Goal: Obtain resource: Obtain resource

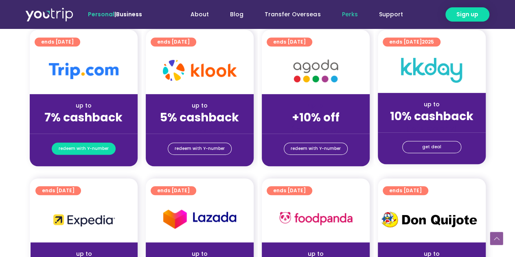
click at [83, 151] on span "redeem with Y-number" at bounding box center [84, 148] width 50 height 11
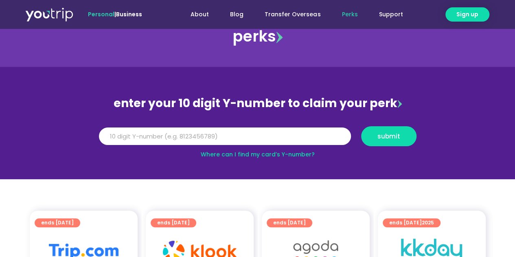
scroll to position [17, 0]
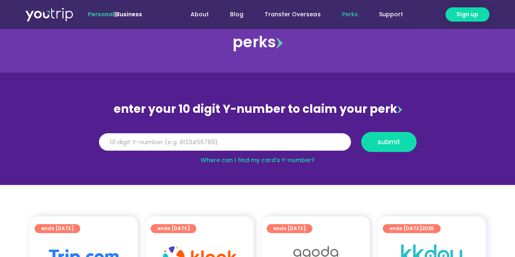
click at [254, 142] on input "Y Number" at bounding box center [225, 142] width 252 height 18
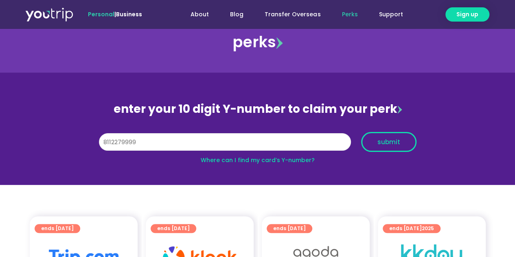
type input "8112279999"
click at [392, 146] on button "submit" at bounding box center [388, 142] width 55 height 20
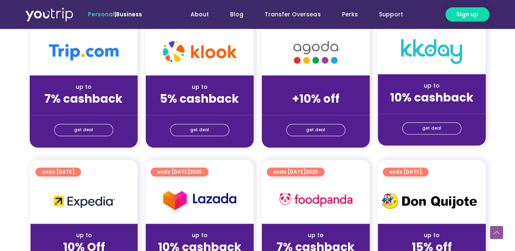
scroll to position [244, 0]
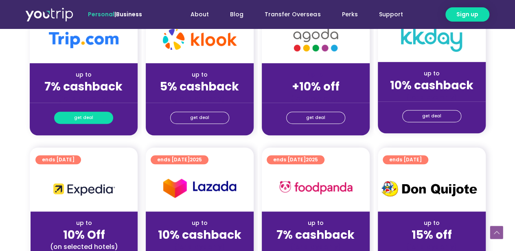
click at [96, 115] on link "get deal" at bounding box center [83, 117] width 59 height 12
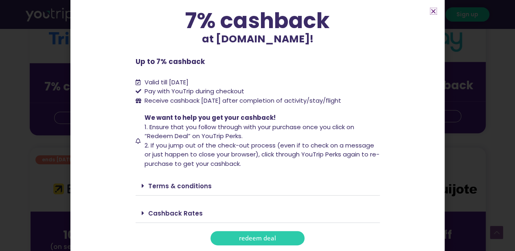
scroll to position [59, 0]
click at [264, 235] on span "redeem deal" at bounding box center [257, 237] width 37 height 6
